Goal: Task Accomplishment & Management: Use online tool/utility

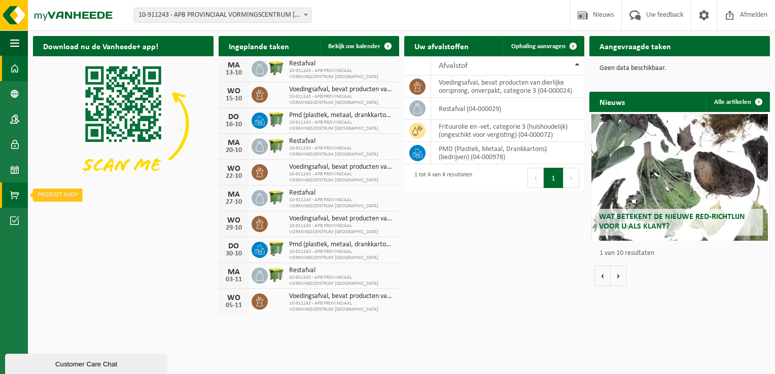
click at [20, 198] on link "Product Shop" at bounding box center [14, 195] width 28 height 25
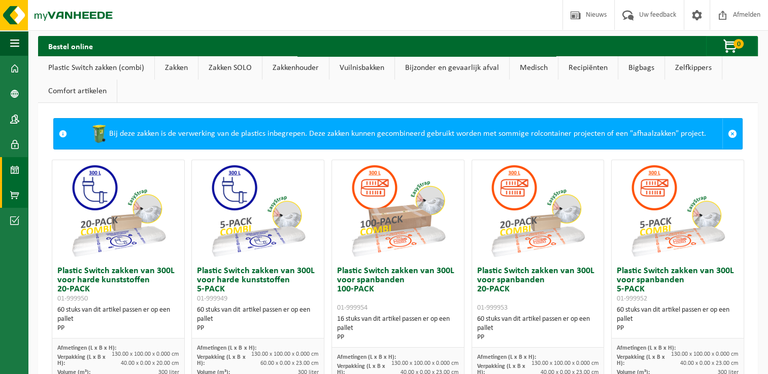
click at [14, 169] on span at bounding box center [14, 169] width 9 height 25
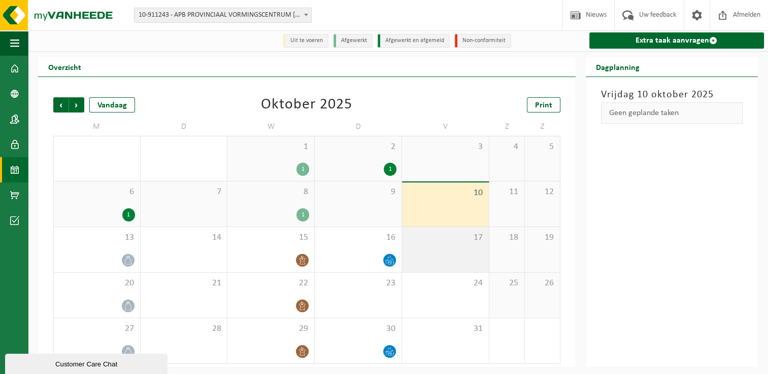
scroll to position [2, 0]
click at [75, 111] on span "Volgende" at bounding box center [76, 104] width 15 height 15
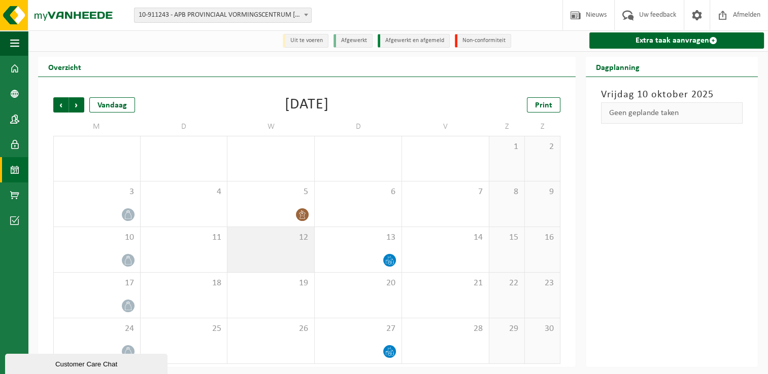
click at [282, 255] on div "12" at bounding box center [270, 249] width 87 height 45
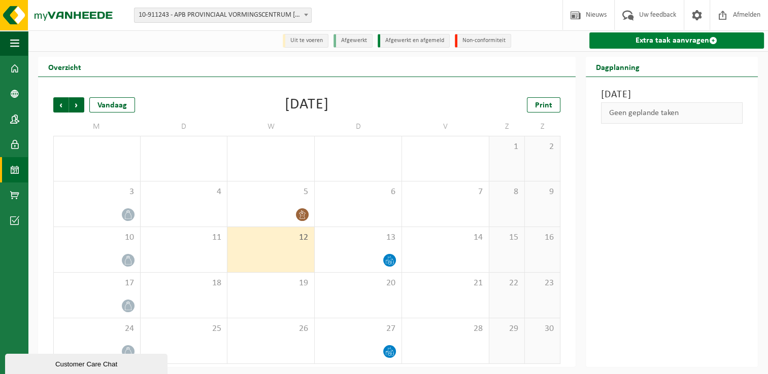
click at [699, 42] on link "Extra taak aanvragen" at bounding box center [676, 40] width 175 height 16
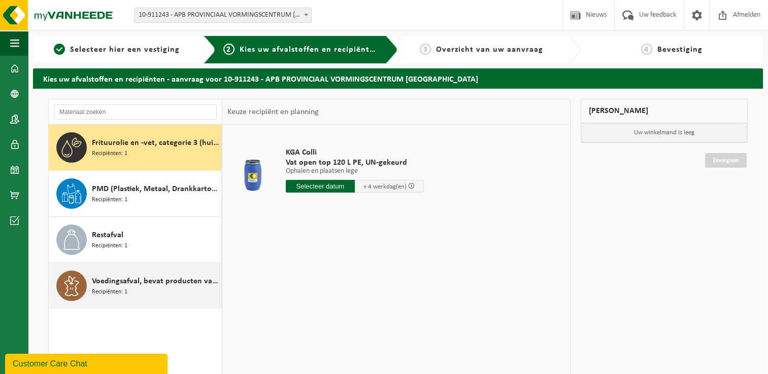
click at [173, 279] on span "Voedingsafval, bevat producten van dierlijke oorsprong, onverpakt, categorie 3" at bounding box center [155, 282] width 127 height 12
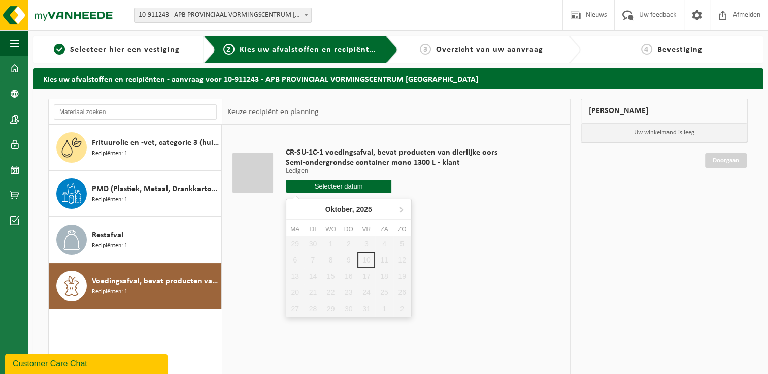
click at [325, 188] on input "text" at bounding box center [339, 186] width 106 height 13
click at [399, 210] on icon at bounding box center [401, 209] width 16 height 16
click at [331, 274] on div "12" at bounding box center [331, 276] width 18 height 16
type input "Van [DATE]"
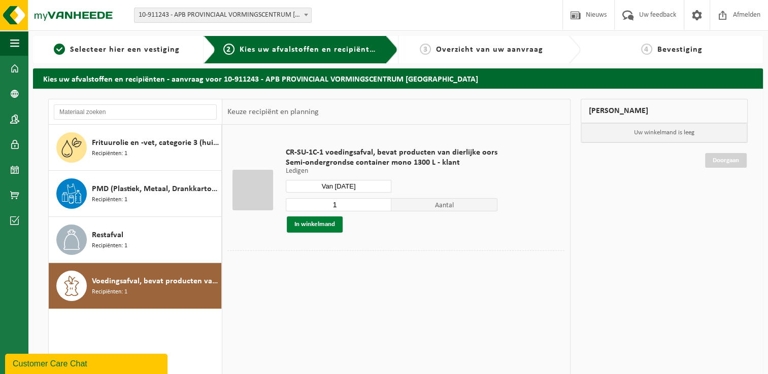
click at [326, 226] on button "In winkelmand" at bounding box center [315, 225] width 56 height 16
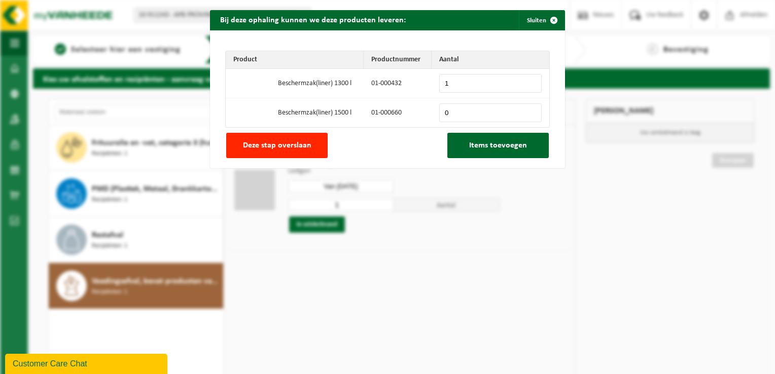
click at [529, 82] on input "1" at bounding box center [490, 83] width 102 height 19
type input "2"
click at [529, 82] on input "2" at bounding box center [490, 83] width 102 height 19
click at [477, 143] on span "Items toevoegen" at bounding box center [498, 146] width 58 height 8
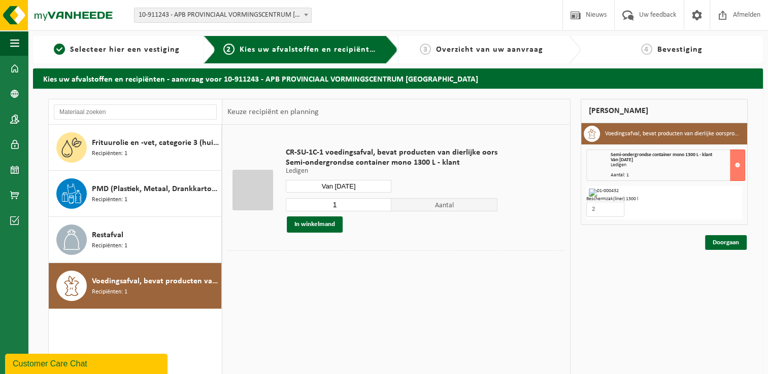
click at [361, 183] on input "Van 2025-11-12" at bounding box center [339, 186] width 106 height 13
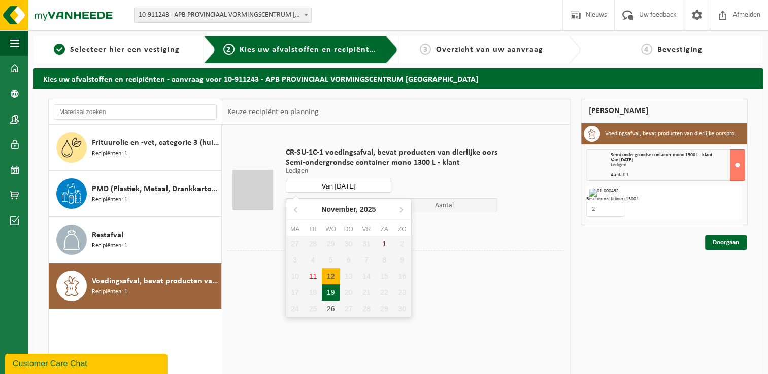
click at [331, 295] on div "19" at bounding box center [331, 293] width 18 height 16
type input "Van 2025-11-19"
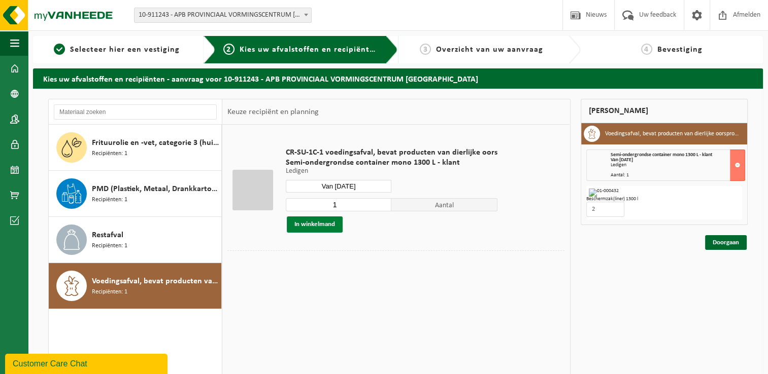
click at [333, 228] on button "In winkelmand" at bounding box center [315, 225] width 56 height 16
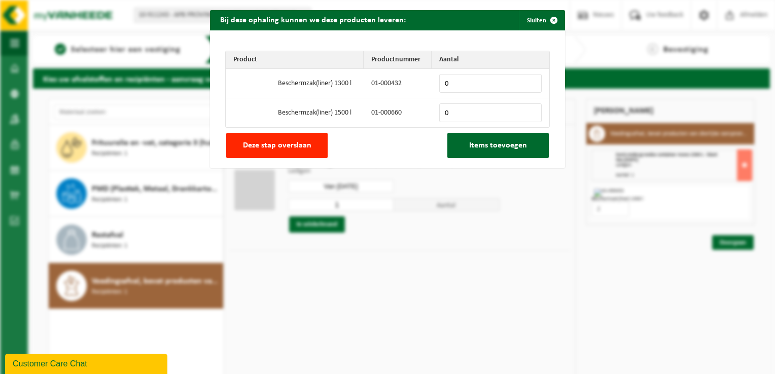
click at [529, 79] on input "0" at bounding box center [490, 83] width 102 height 19
click at [528, 79] on input "0" at bounding box center [490, 83] width 102 height 19
click at [527, 83] on input "1" at bounding box center [490, 83] width 102 height 19
type input "2"
click at [527, 83] on input "2" at bounding box center [490, 83] width 102 height 19
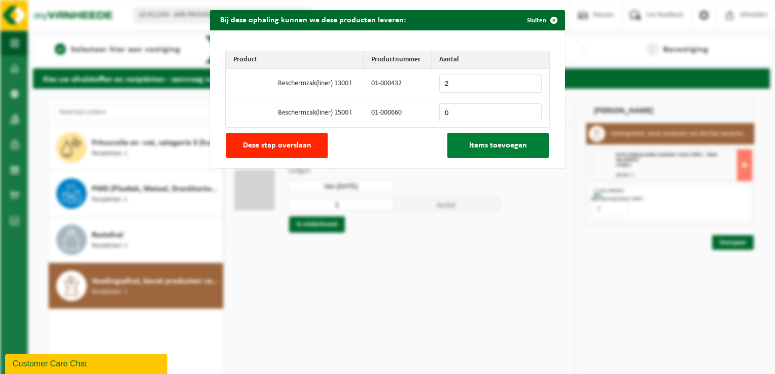
click at [479, 147] on span "Items toevoegen" at bounding box center [498, 146] width 58 height 8
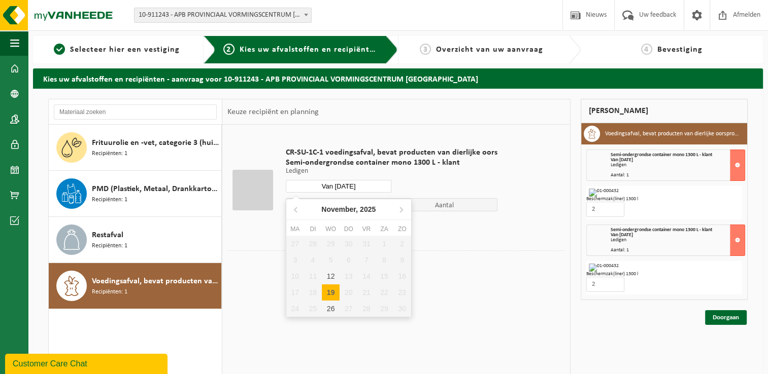
click at [362, 182] on input "Van 2025-11-19" at bounding box center [339, 186] width 106 height 13
click at [331, 308] on div "26" at bounding box center [331, 309] width 18 height 16
type input "Van 2025-11-26"
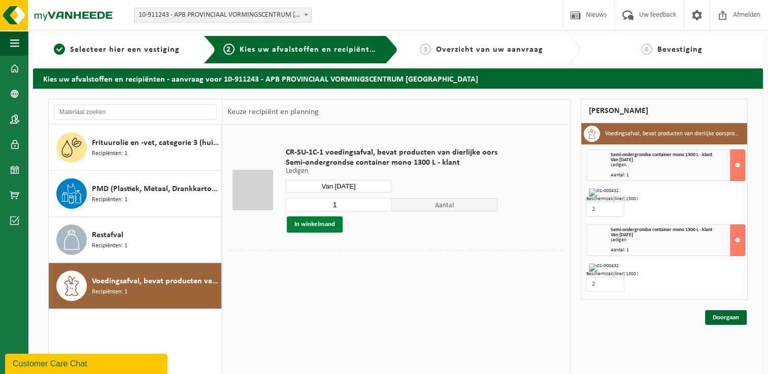
click at [329, 228] on button "In winkelmand" at bounding box center [315, 225] width 56 height 16
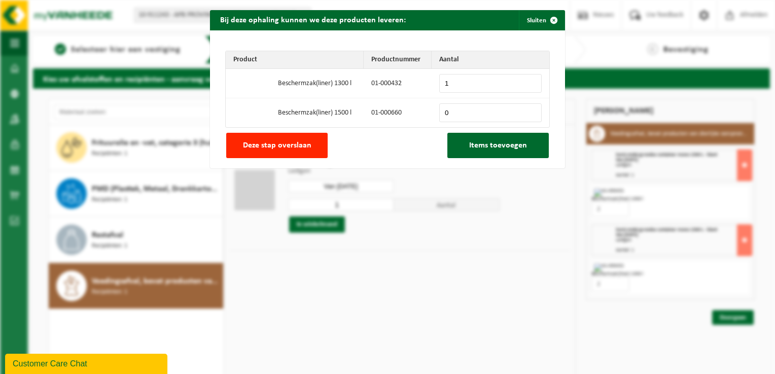
click at [530, 80] on input "1" at bounding box center [490, 83] width 102 height 19
type input "2"
click at [530, 80] on input "2" at bounding box center [490, 83] width 102 height 19
click at [497, 144] on span "Items toevoegen" at bounding box center [498, 146] width 58 height 8
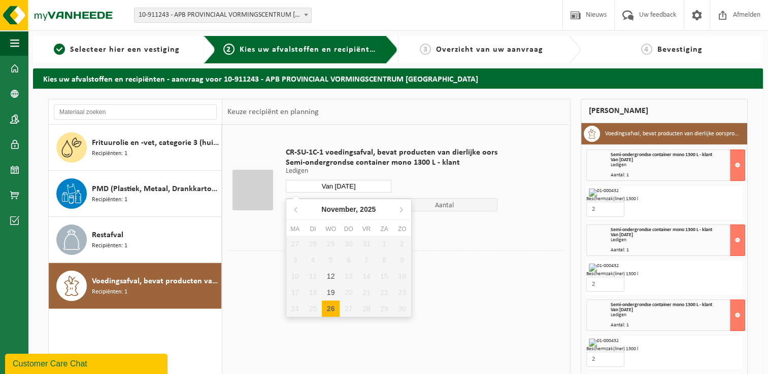
click at [359, 186] on input "Van 2025-11-26" at bounding box center [339, 186] width 106 height 13
click at [399, 205] on icon at bounding box center [401, 209] width 16 height 16
click at [331, 242] on div "3" at bounding box center [331, 244] width 18 height 16
type input "Van 2025-12-03"
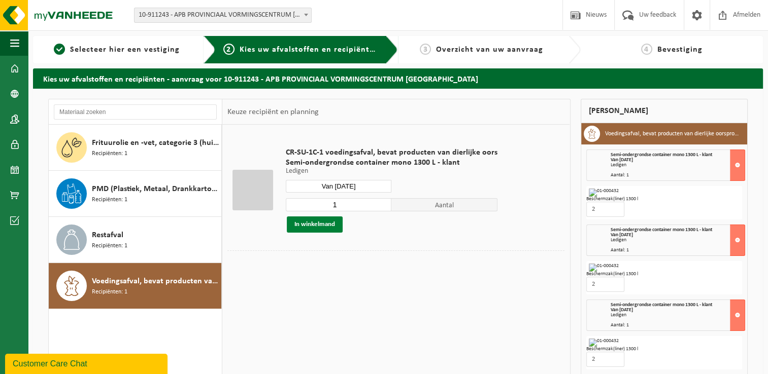
click at [337, 228] on button "In winkelmand" at bounding box center [315, 225] width 56 height 16
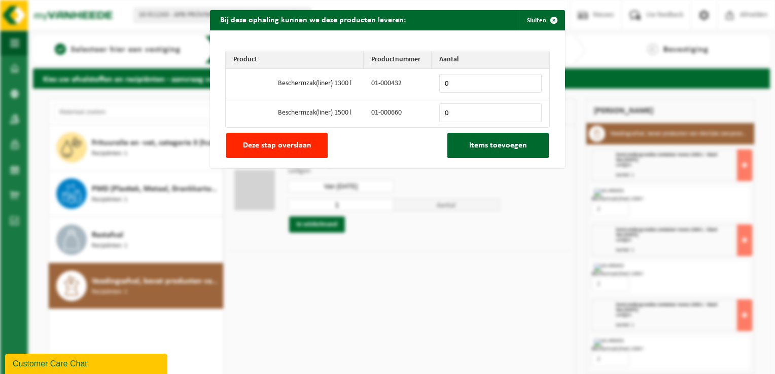
click at [528, 83] on input "0" at bounding box center [490, 83] width 102 height 19
click at [527, 83] on input "0" at bounding box center [490, 83] width 102 height 19
click at [528, 81] on input "1" at bounding box center [490, 83] width 102 height 19
type input "2"
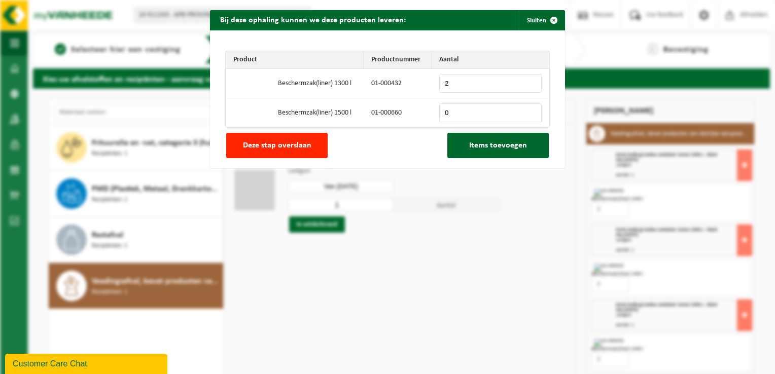
click at [528, 81] on input "2" at bounding box center [490, 83] width 102 height 19
click at [479, 143] on span "Items toevoegen" at bounding box center [498, 146] width 58 height 8
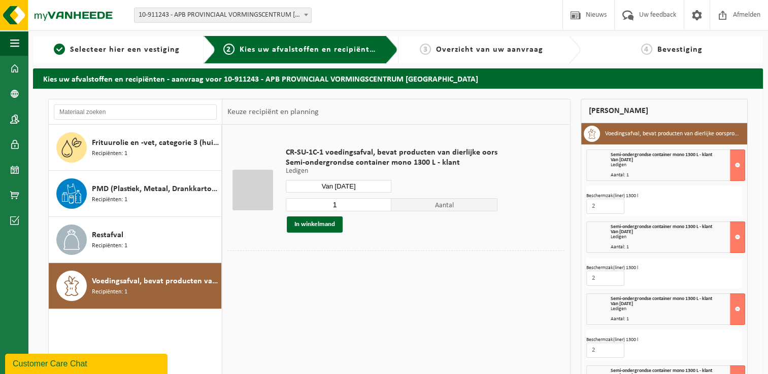
scroll to position [120, 0]
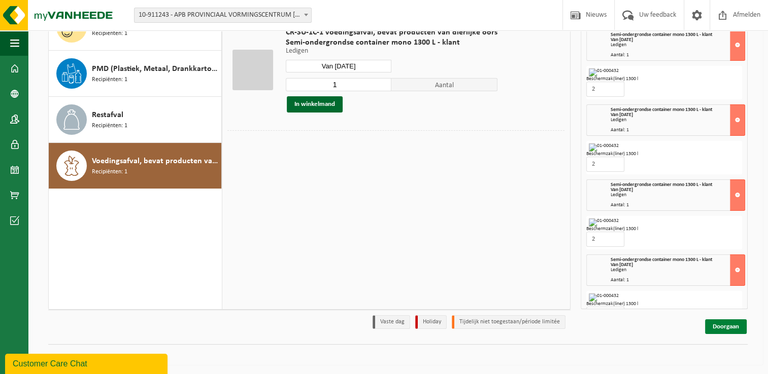
click at [735, 321] on link "Doorgaan" at bounding box center [726, 327] width 42 height 15
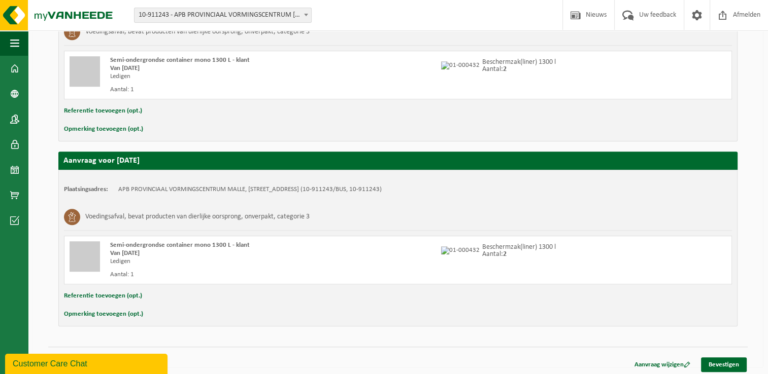
scroll to position [614, 0]
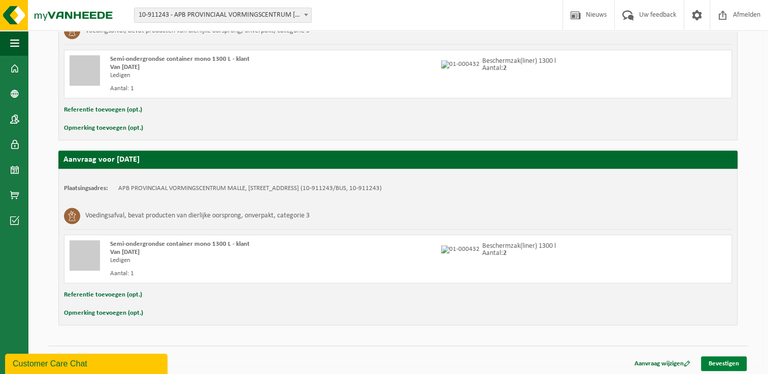
click at [729, 357] on link "Bevestigen" at bounding box center [724, 364] width 46 height 15
